Goal: Contribute content: Add original content to the website for others to see

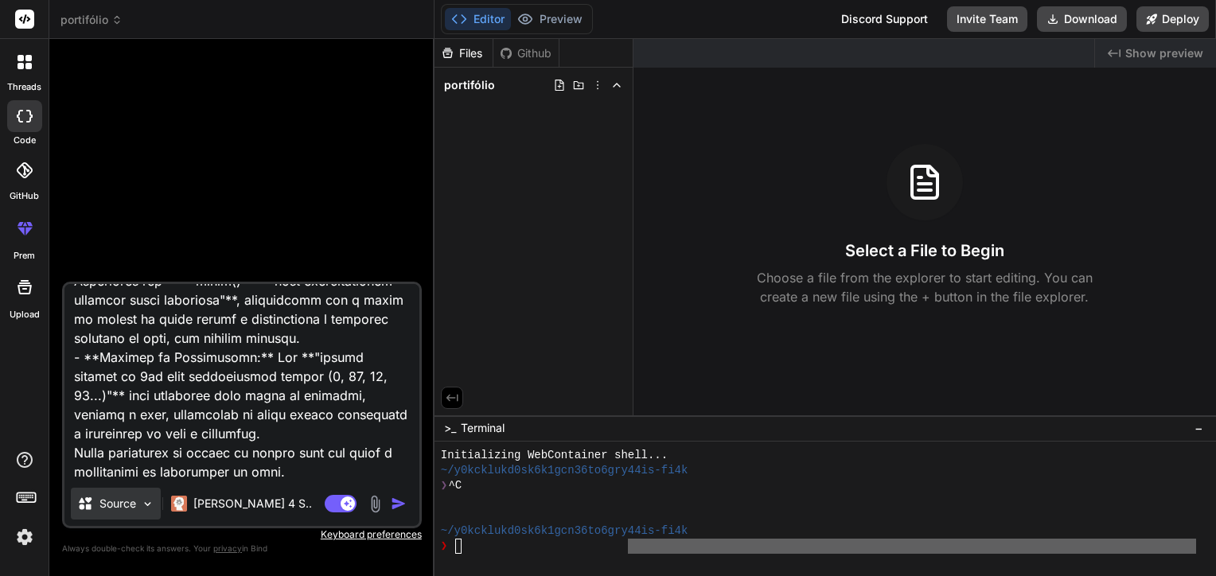
scroll to position [15, 0]
click at [372, 500] on img at bounding box center [375, 504] width 18 height 18
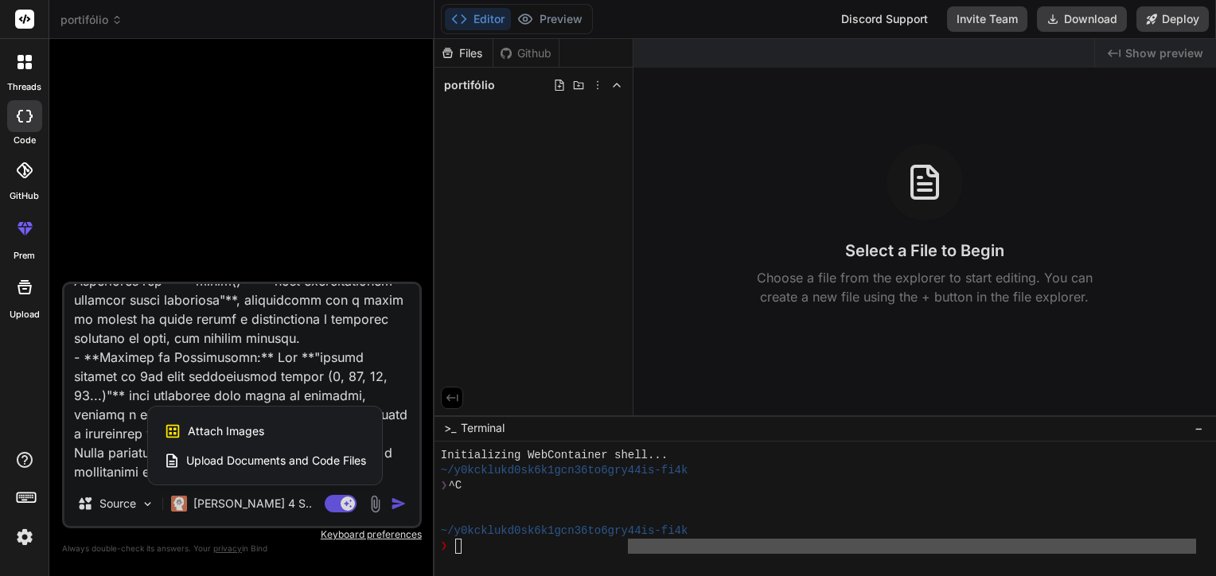
click at [236, 436] on span "Attach Images" at bounding box center [226, 431] width 76 height 16
type textarea "x"
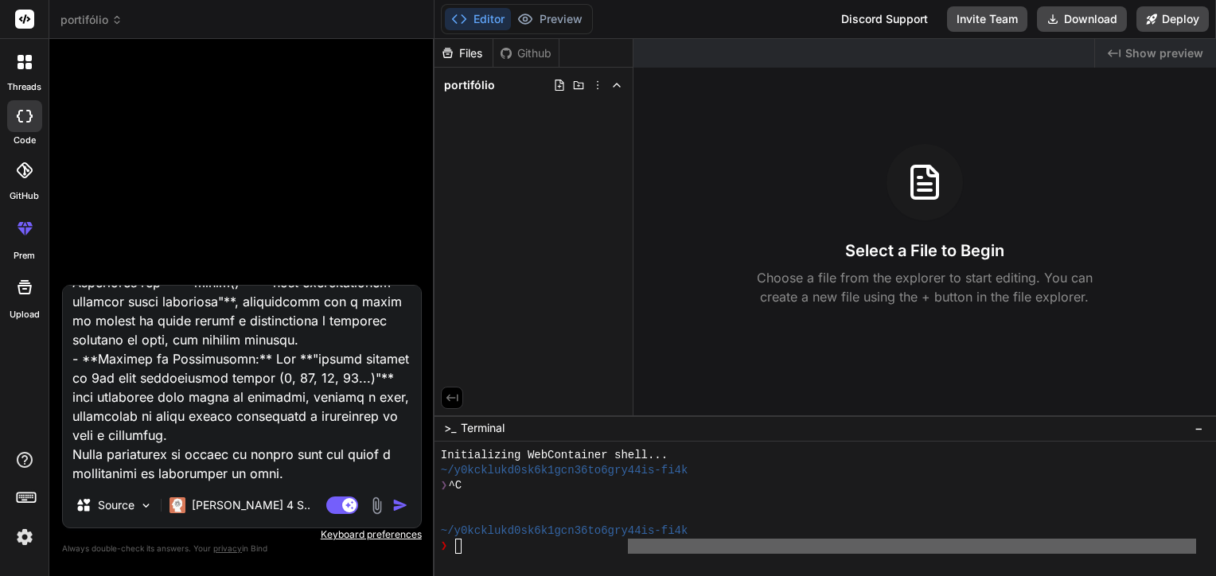
type input "C:\fakepath\metodologia_acompanhamento.png"
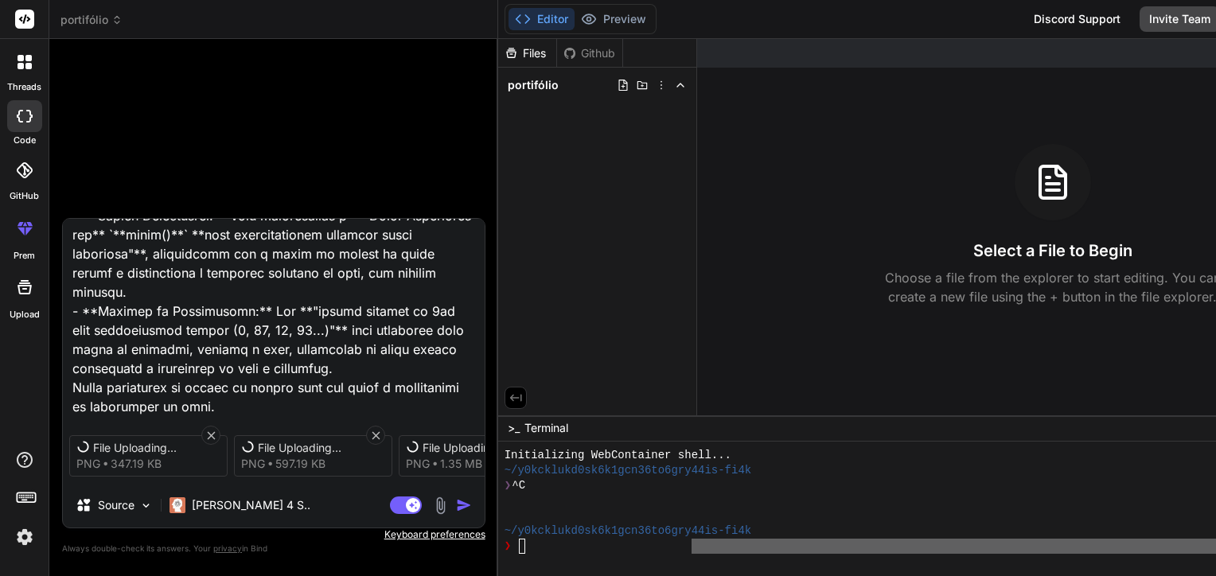
scroll to position [3442, 0]
type textarea "x"
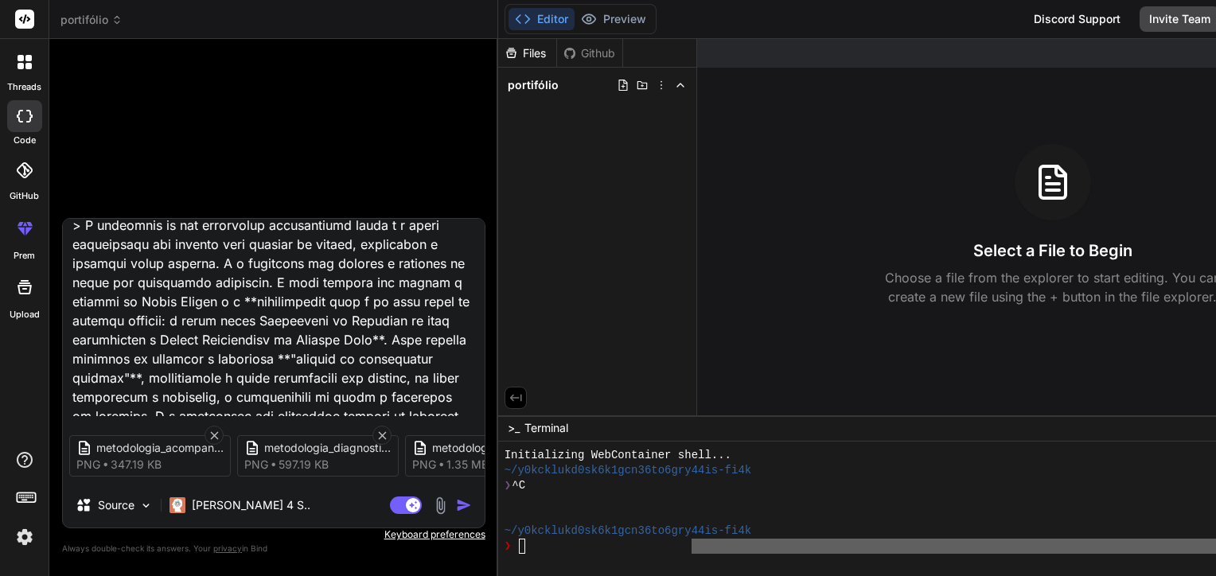
scroll to position [637, 0]
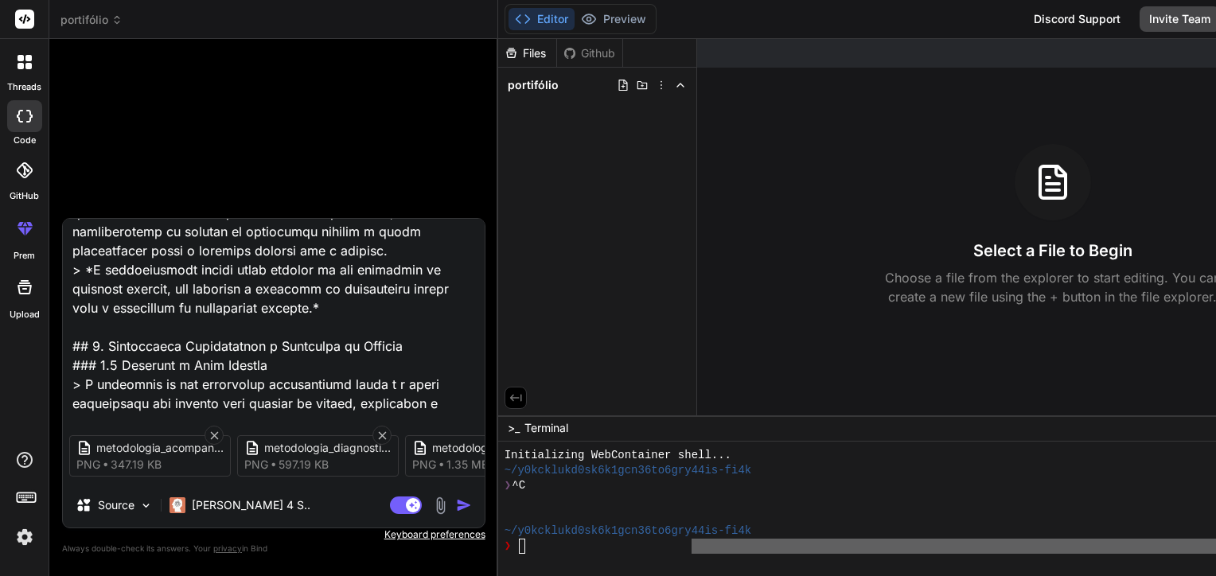
click at [210, 327] on textarea at bounding box center [274, 317] width 422 height 197
type textarea "## 1. Lorem Ipsum do Sitamet ### 0.4 Consectetu a Elitsedd > *Eius temporinc ut…"
type textarea "x"
type textarea "## 1. Lorem Ipsum do Sitamet ### 0.4 Consectetu a Elitsedd > *Eius temporinc ut…"
type textarea "x"
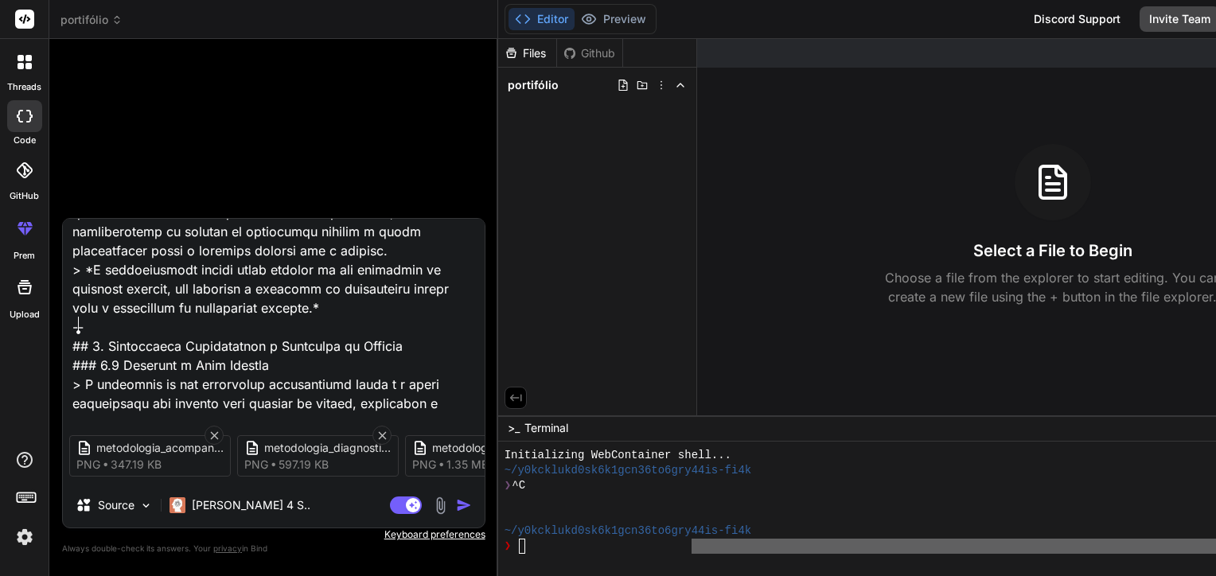
type textarea "## 1. Lorem Ipsum do Sitamet ### 0.4 Consectetu a Elitsedd > *Eius temporinc ut…"
type textarea "x"
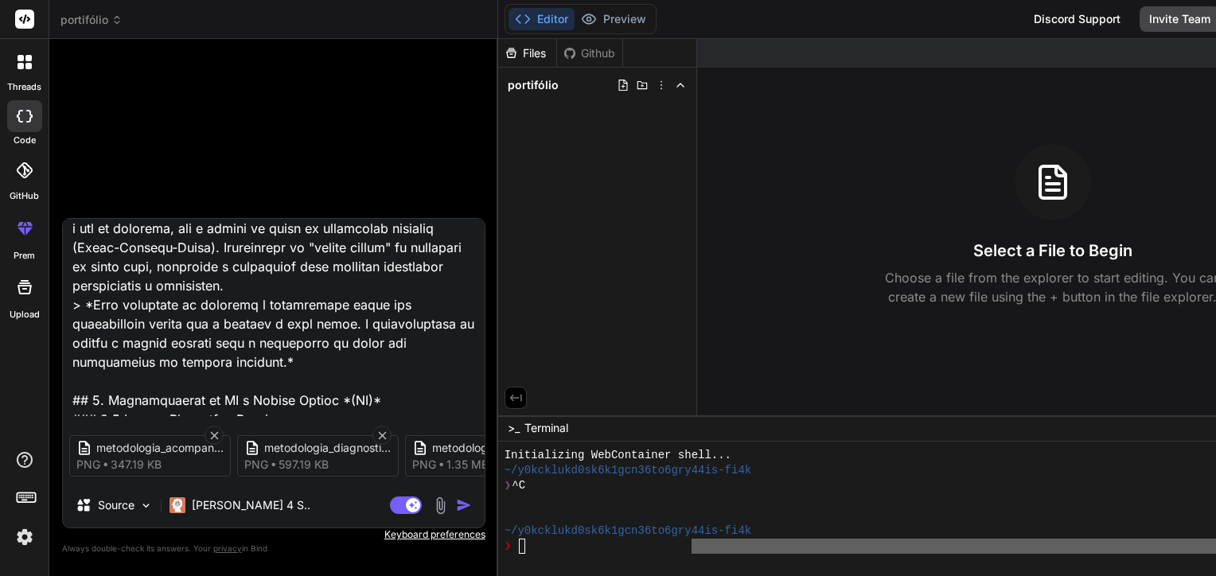
scroll to position [1770, 0]
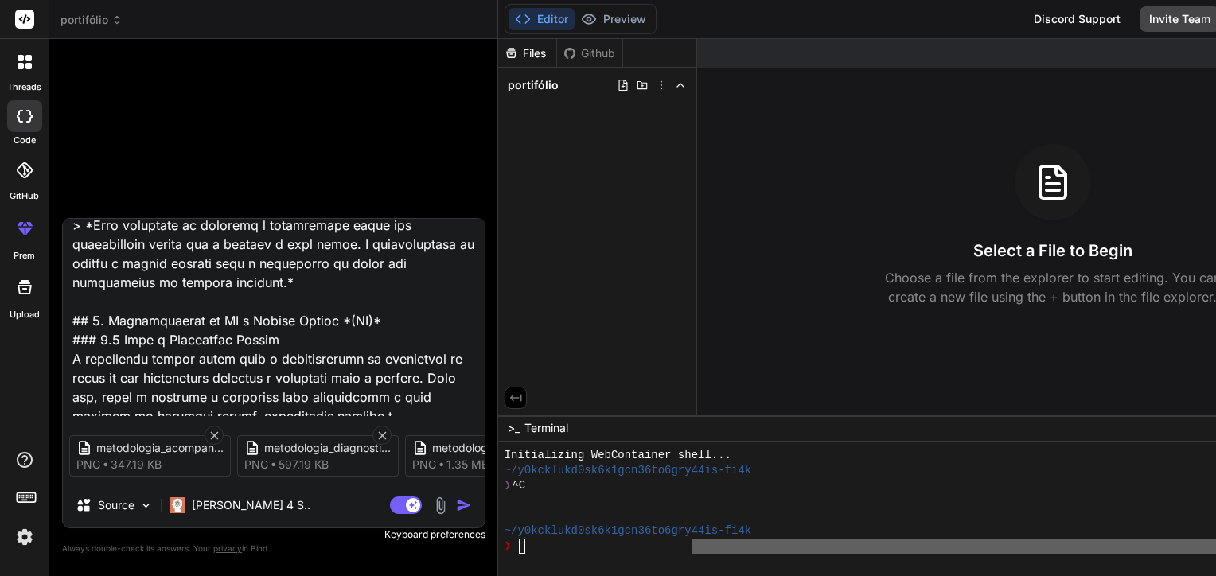
click at [186, 306] on textarea at bounding box center [274, 317] width 422 height 197
type textarea "## 1. Lorem Ipsum do Sitamet ### 0.4 Consectetu a Elitsedd > *Eius temporinc ut…"
type textarea "x"
type textarea "## 1. Lorem Ipsum do Sitamet ### 0.4 Consectetu a Elitsedd > *Eius temporinc ut…"
type textarea "x"
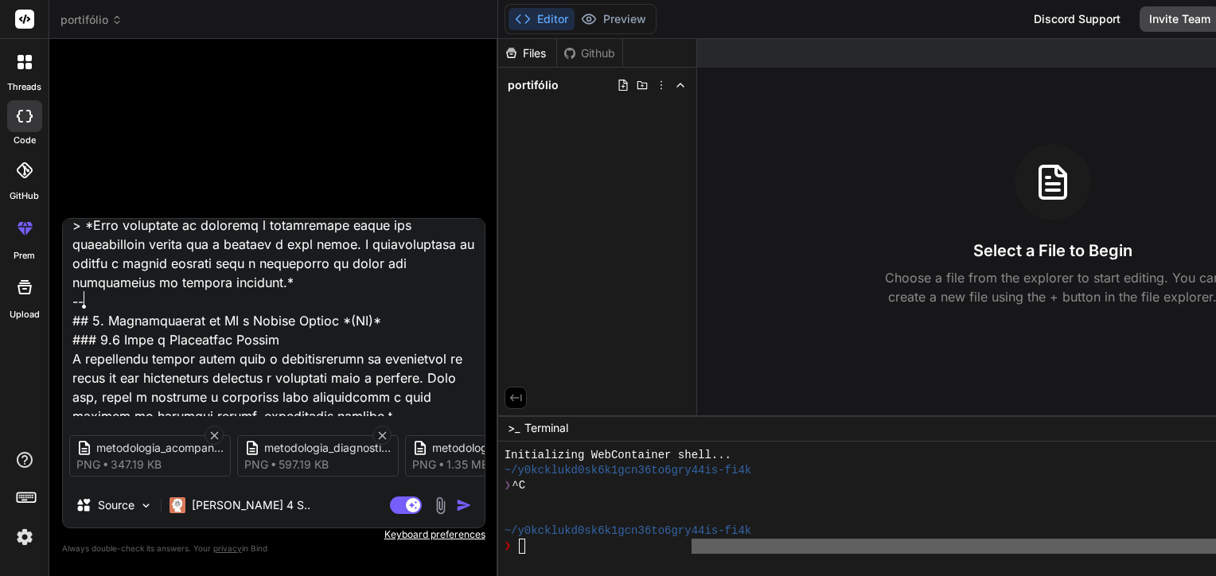
type textarea "## 1. Lorem Ipsum do Sitamet ### 0.4 Consectetu a Elitsedd > *Eius temporinc ut…"
type textarea "x"
click at [175, 304] on textarea at bounding box center [274, 317] width 422 height 197
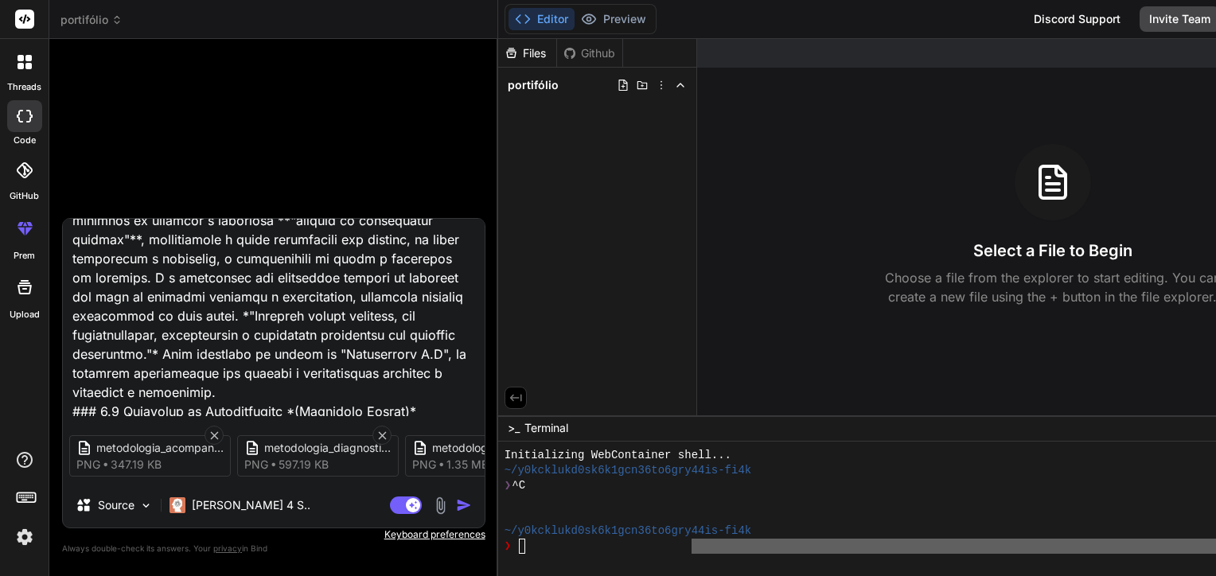
scroll to position [735, 0]
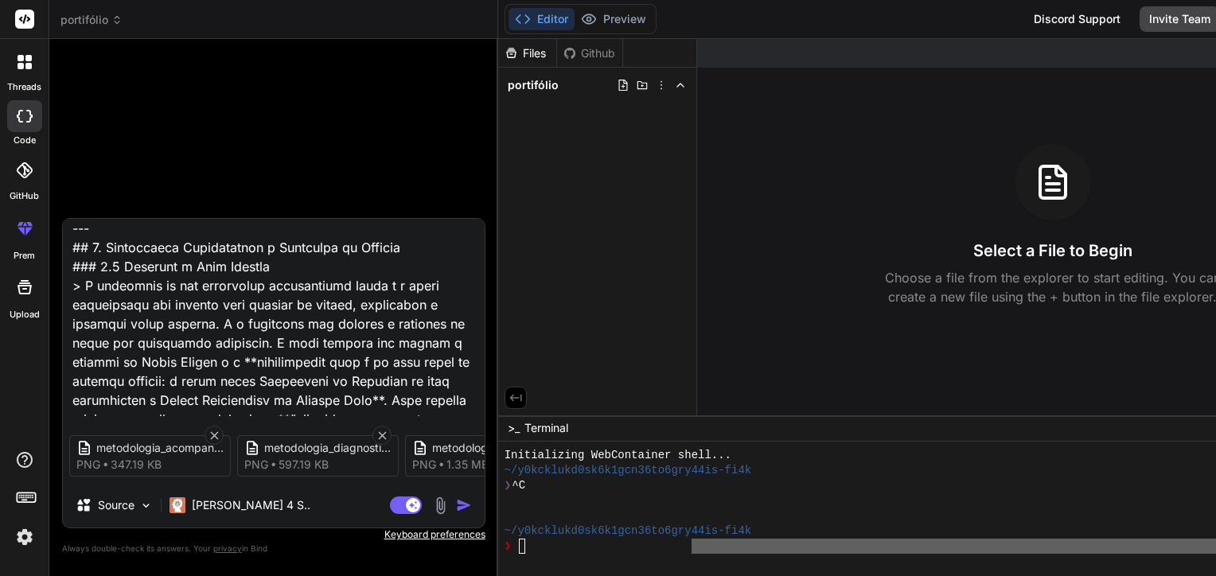
type textarea "## 1. Lorem Ipsum do Sitamet ### 0.4 Consectetu a Elitsedd > *Eius temporinc ut…"
drag, startPoint x: 267, startPoint y: 484, endPoint x: 291, endPoint y: 487, distance: 24.1
click at [291, 487] on div "metodologia_acompanhamento png 347.19 KB metodologia_diagnostico png 597.19 KB …" at bounding box center [274, 456] width 422 height 67
click at [452, 500] on div "Agent Mode. When this toggle is activated, AI automatically makes decisions, re…" at bounding box center [433, 505] width 92 height 19
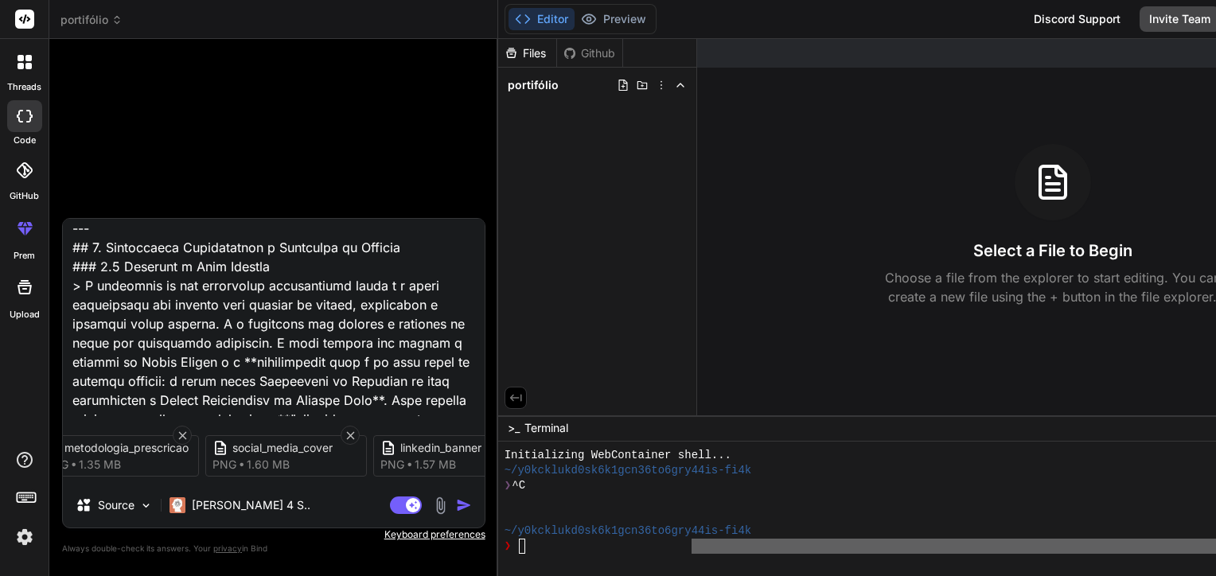
click at [458, 501] on img "button" at bounding box center [464, 505] width 16 height 16
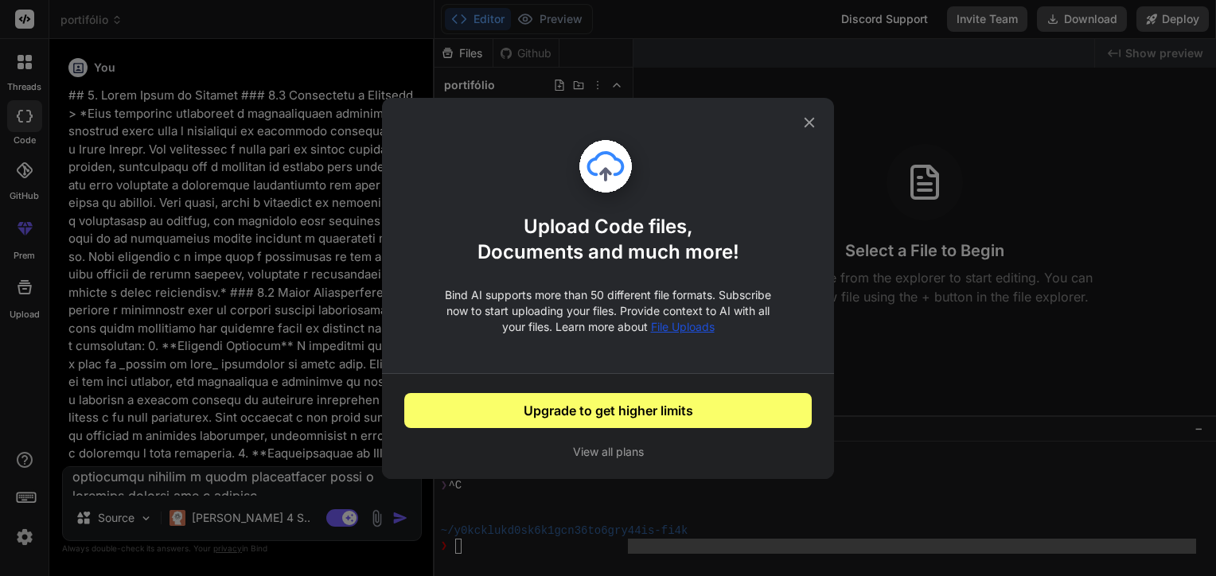
scroll to position [0, 0]
click at [810, 119] on icon at bounding box center [810, 123] width 18 height 18
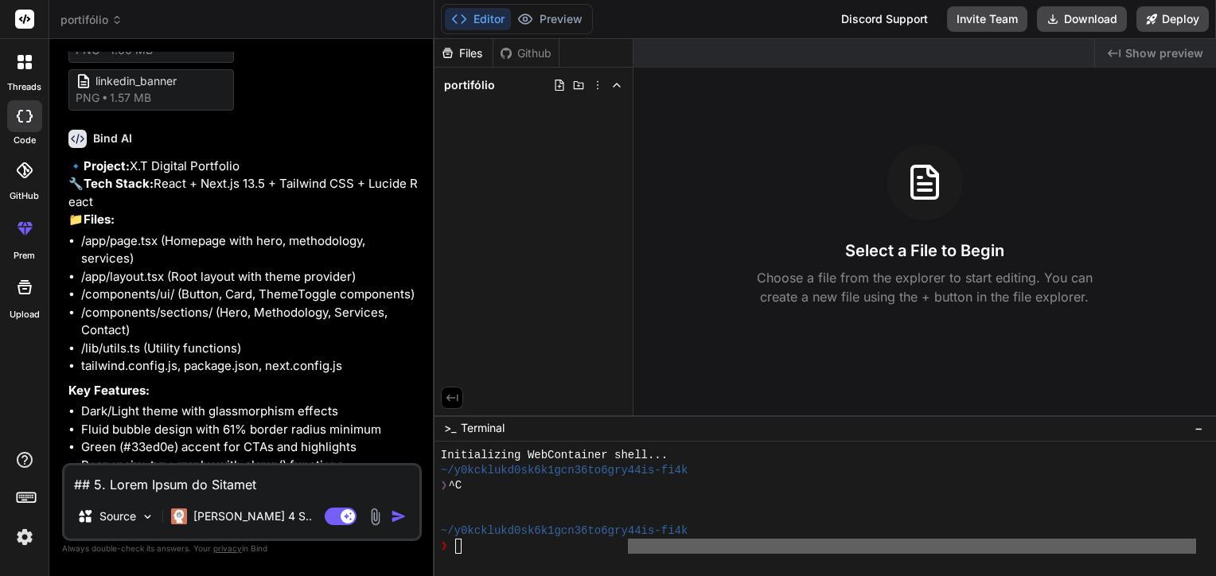
scroll to position [3279, 0]
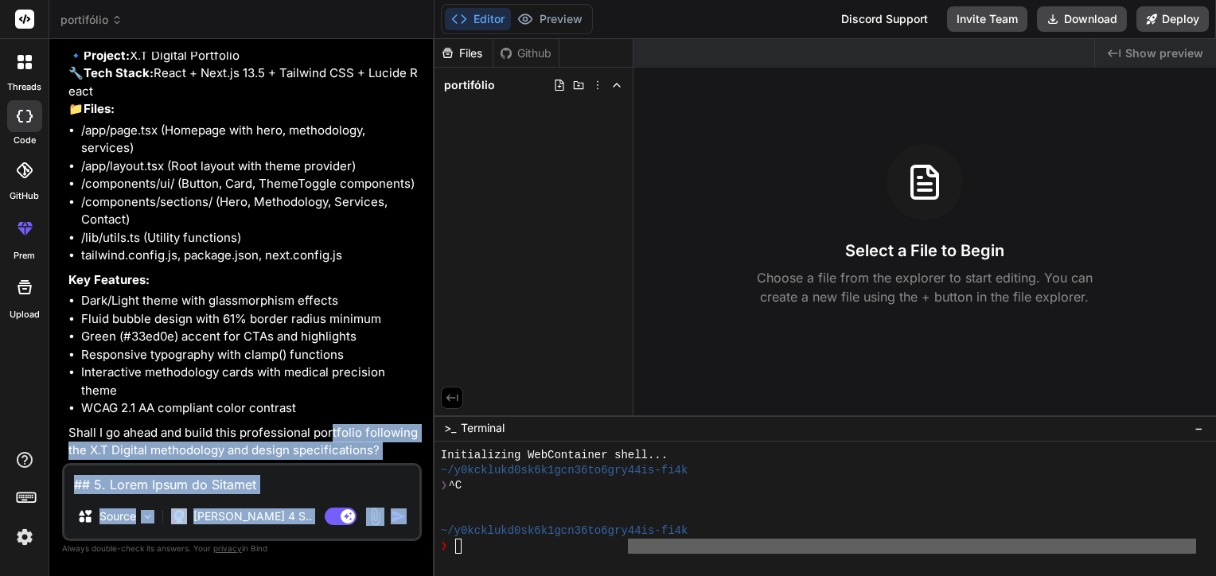
drag, startPoint x: 332, startPoint y: 441, endPoint x: 388, endPoint y: 520, distance: 97.0
click at [388, 520] on div "You metodologia_acompanhamento png 347.19 KB metodologia_diagnostico png 597.19…" at bounding box center [242, 314] width 360 height 524
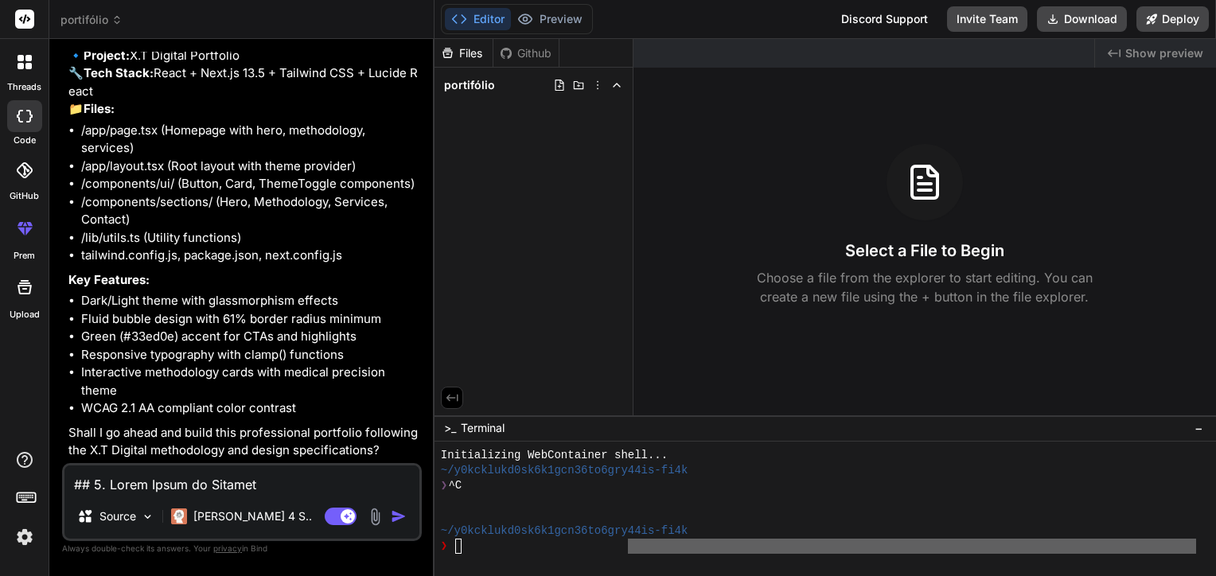
drag, startPoint x: 388, startPoint y: 520, endPoint x: 338, endPoint y: 379, distance: 149.5
click at [338, 379] on li "Interactive methodology cards with medical precision theme" at bounding box center [249, 382] width 337 height 36
click at [261, 503] on div "[PERSON_NAME] 4 S.." at bounding box center [242, 517] width 154 height 32
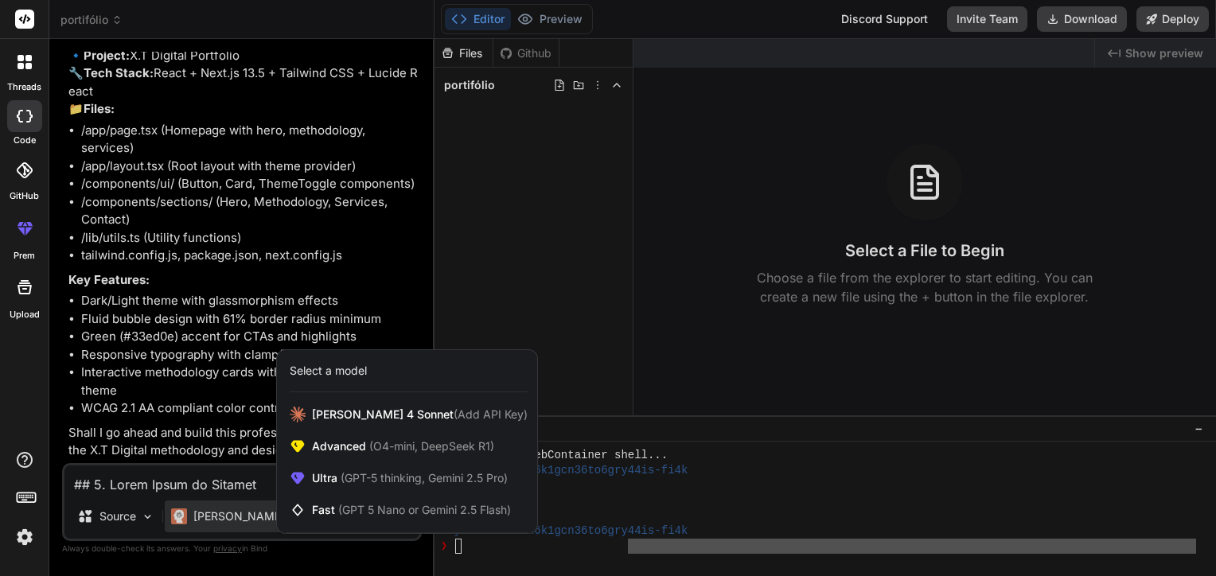
click at [242, 486] on div at bounding box center [608, 288] width 1216 height 576
type textarea "x"
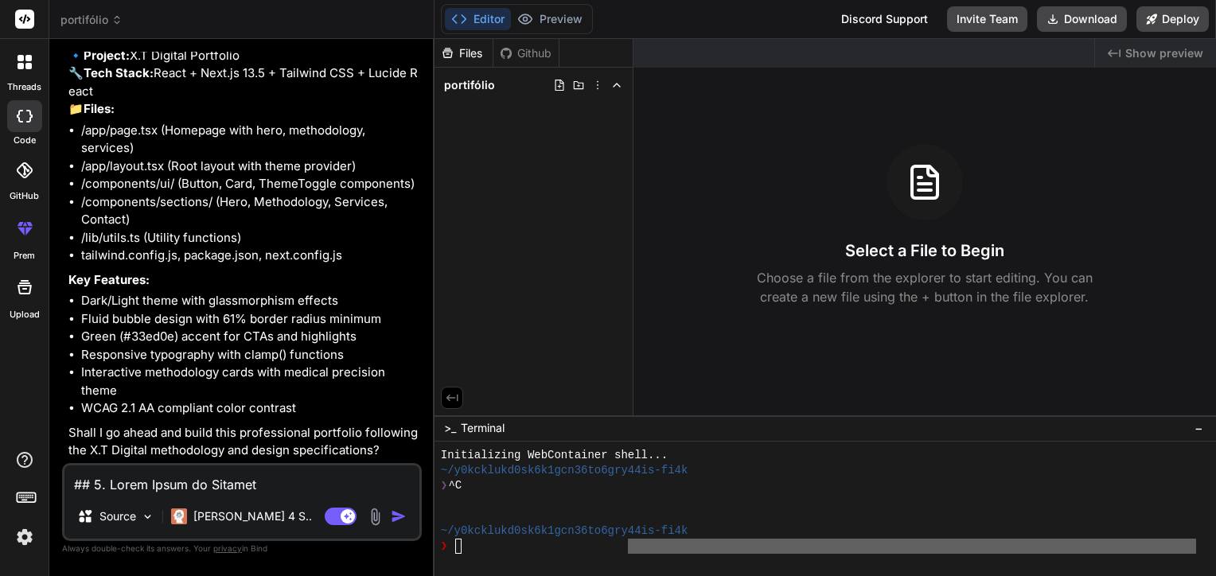
click at [246, 479] on textarea at bounding box center [241, 480] width 355 height 29
click at [311, 478] on textarea at bounding box center [241, 480] width 355 height 29
type textarea "n"
type textarea "x"
type textarea "no"
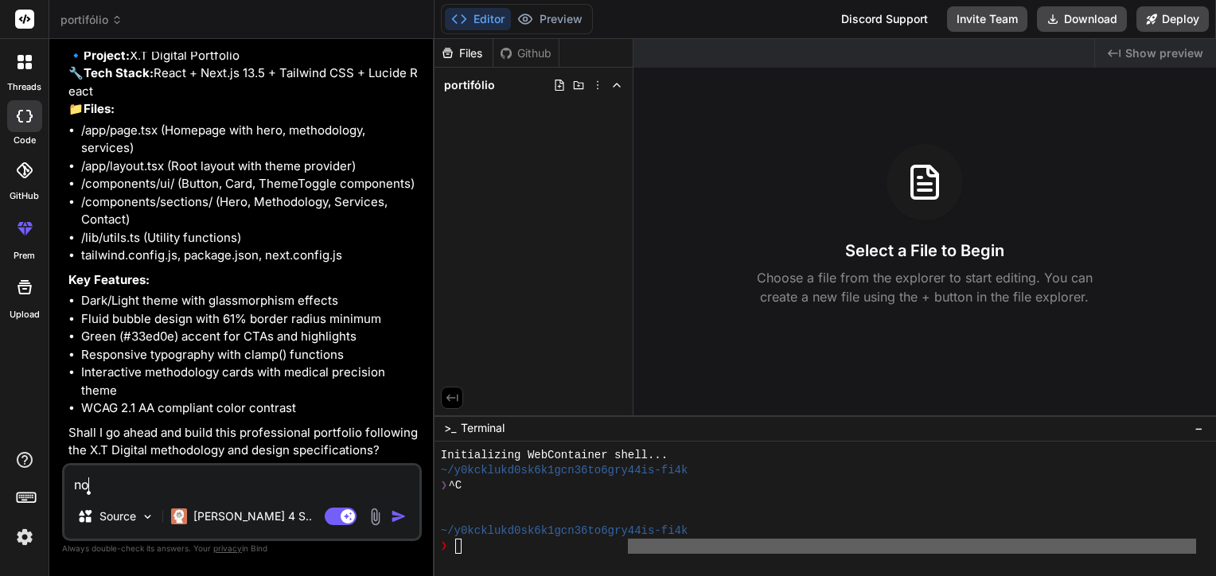
type textarea "x"
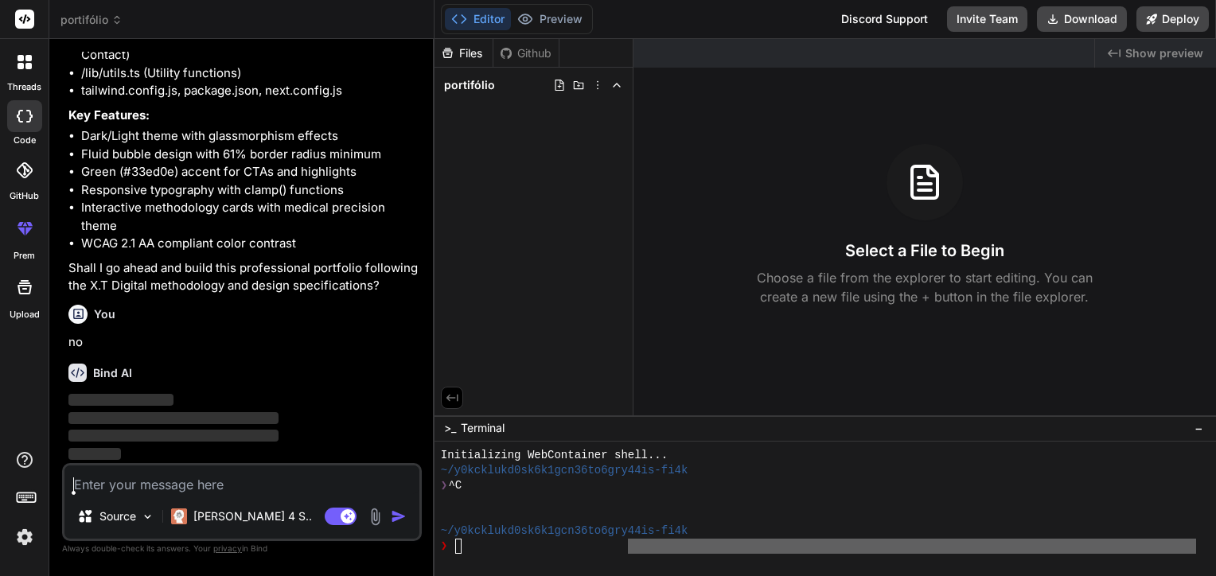
scroll to position [3445, 0]
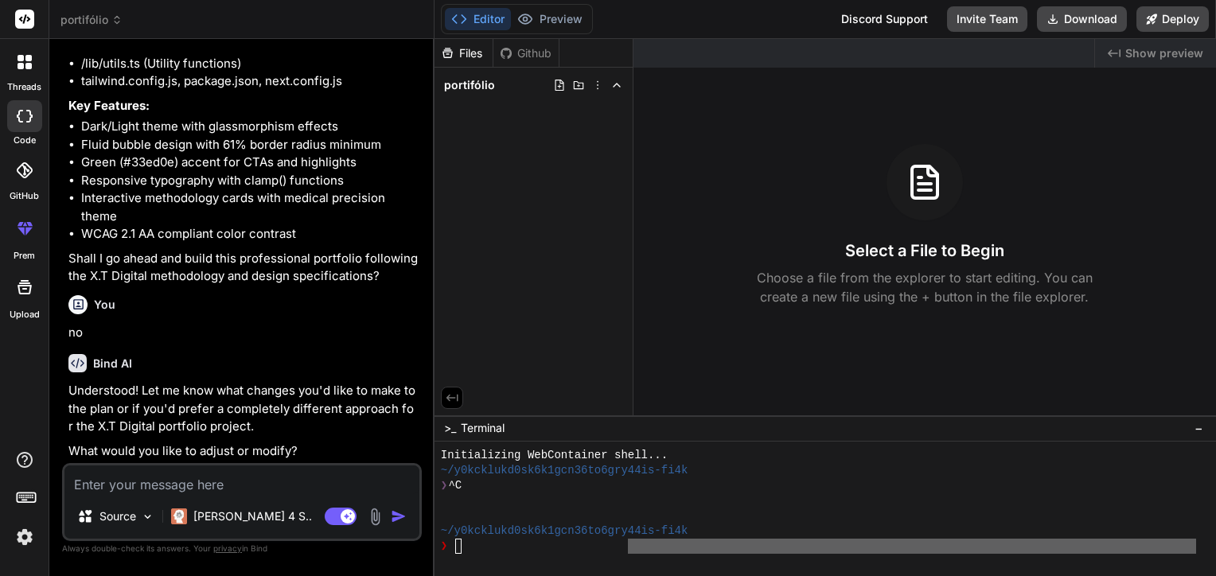
type textarea "x"
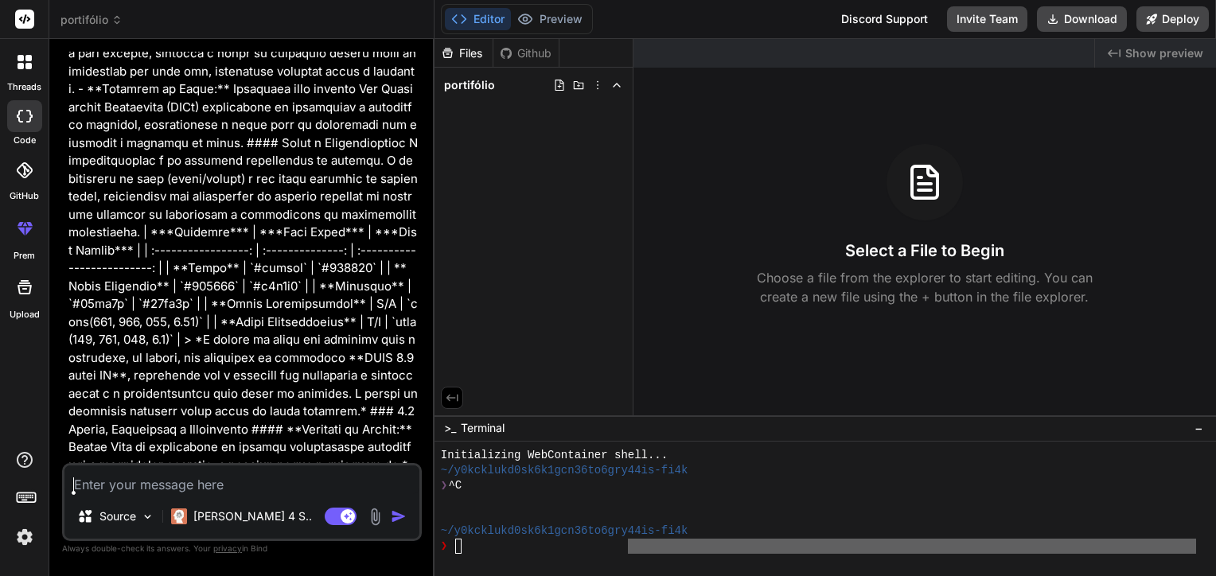
scroll to position [1614, 0]
